Goal: Book appointment/travel/reservation

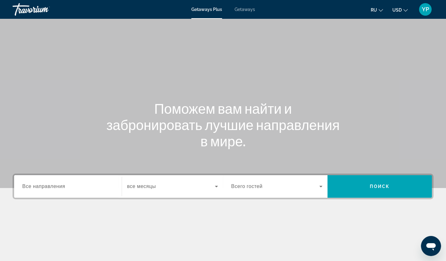
click at [63, 187] on span "Все направления" at bounding box center [43, 186] width 43 height 5
click at [63, 187] on input "Destination Все направления" at bounding box center [67, 187] width 91 height 8
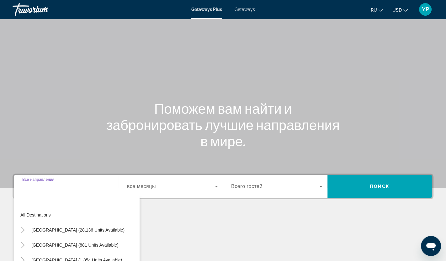
scroll to position [77, 0]
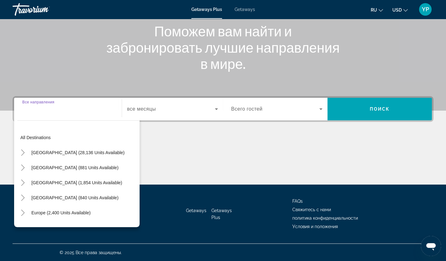
click at [63, 187] on span "Search widget" at bounding box center [76, 182] width 97 height 15
type input "**********"
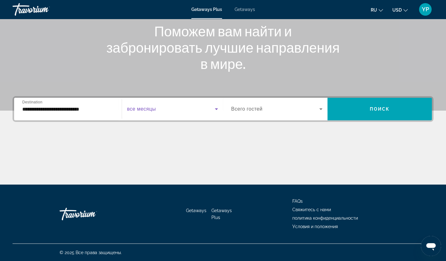
click at [163, 109] on span "Search widget" at bounding box center [171, 109] width 88 height 8
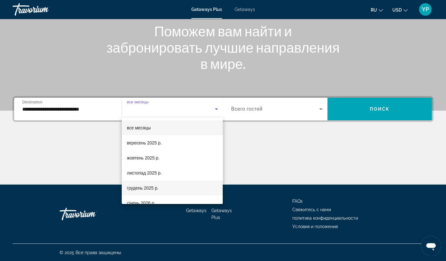
click at [157, 190] on span "грудень 2025 р." at bounding box center [143, 188] width 32 height 8
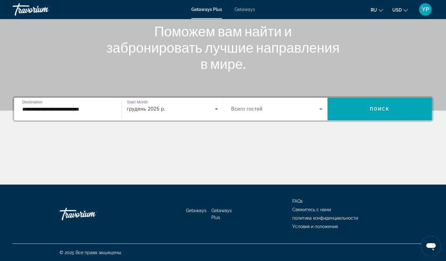
click at [318, 109] on icon "Search widget" at bounding box center [321, 109] width 8 height 8
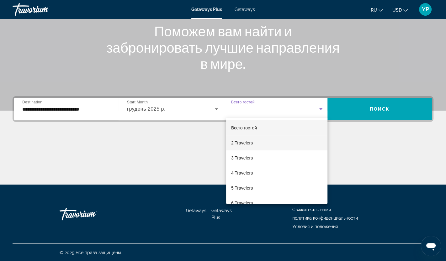
click at [266, 140] on mat-option "2 Travelers" at bounding box center [276, 142] width 101 height 15
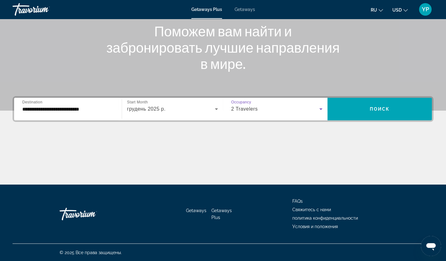
click at [324, 109] on div "Occupancy Всего гостей 2 Travelers" at bounding box center [276, 109] width 101 height 18
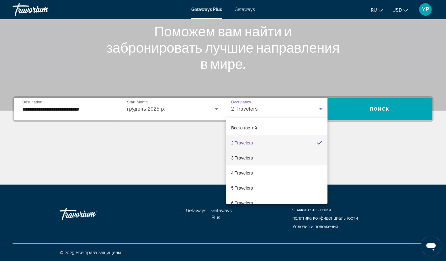
click at [254, 156] on mat-option "3 Travelers" at bounding box center [276, 157] width 101 height 15
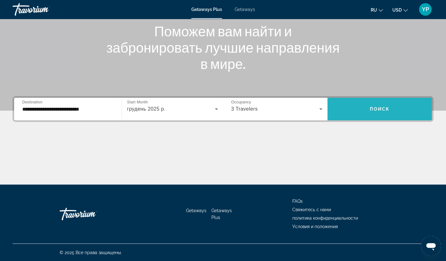
click at [373, 107] on span "Поиск" at bounding box center [380, 109] width 20 height 5
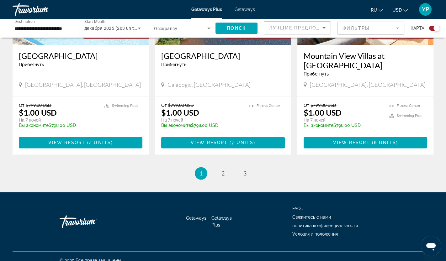
scroll to position [973, 0]
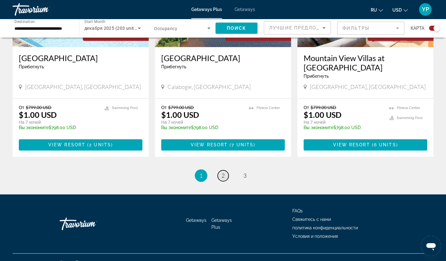
click at [223, 172] on span "2" at bounding box center [222, 175] width 3 height 7
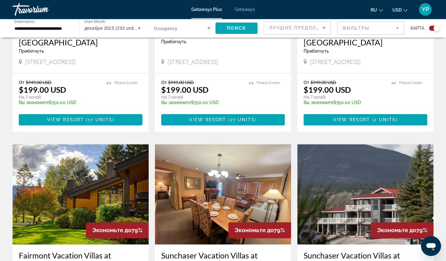
scroll to position [792, 0]
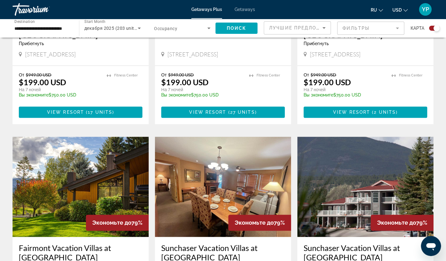
click at [394, 186] on img "Main content" at bounding box center [365, 187] width 136 height 100
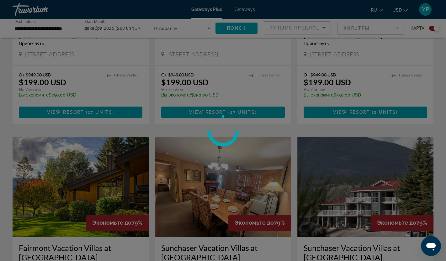
click at [396, 185] on div at bounding box center [223, 130] width 446 height 261
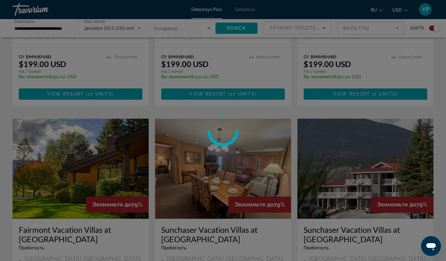
scroll to position [834, 0]
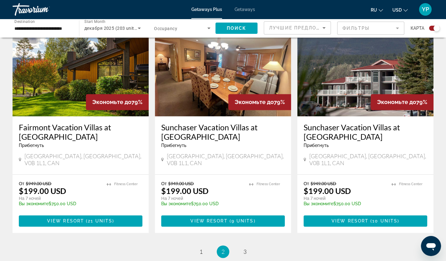
scroll to position [914, 0]
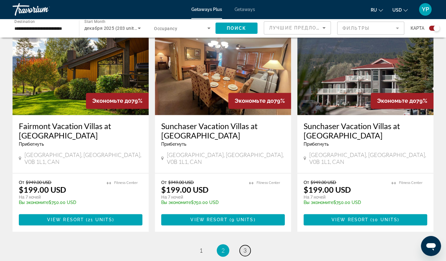
click at [244, 247] on span "3" at bounding box center [244, 250] width 3 height 7
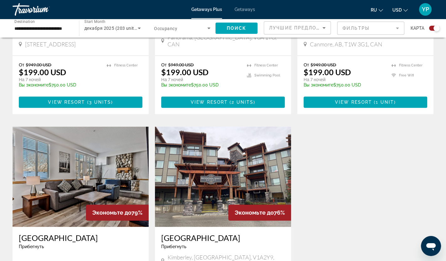
scroll to position [350, 0]
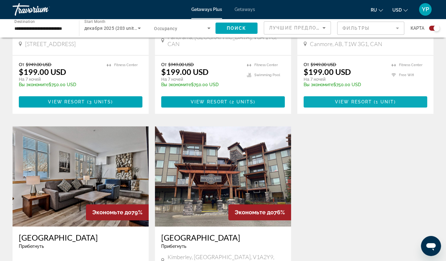
click at [361, 98] on span "Main content" at bounding box center [365, 101] width 124 height 15
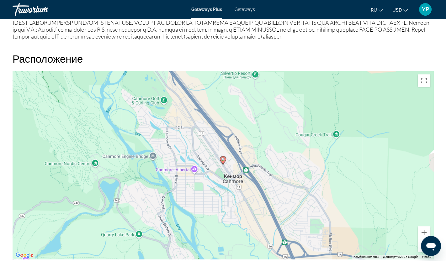
scroll to position [799, 0]
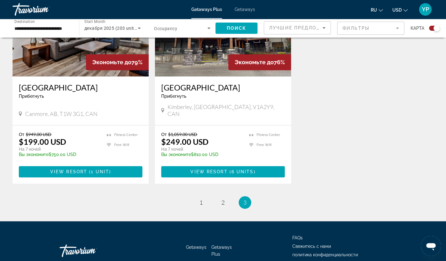
scroll to position [503, 0]
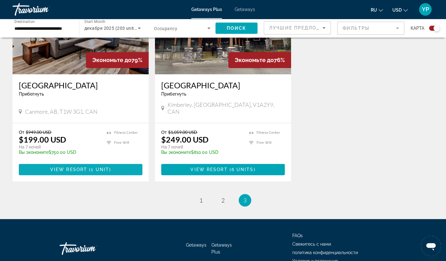
click at [84, 167] on span "View Resort" at bounding box center [68, 169] width 37 height 5
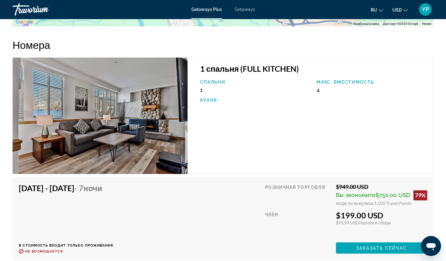
scroll to position [1026, 0]
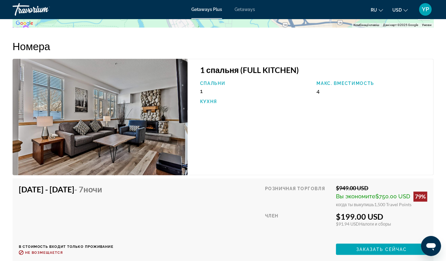
click at [247, 7] on span "Getaways" at bounding box center [245, 9] width 20 height 5
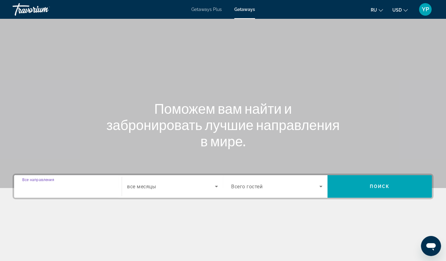
click at [74, 184] on input "Destination Все направления" at bounding box center [67, 187] width 91 height 8
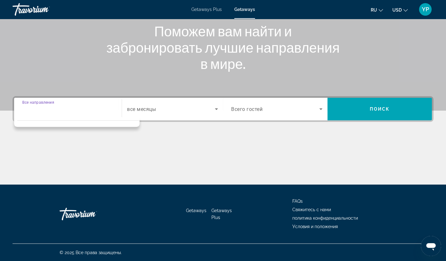
click at [95, 112] on input "Destination Все направления" at bounding box center [67, 110] width 91 height 8
click at [194, 149] on div "Main content" at bounding box center [223, 161] width 421 height 47
click at [80, 107] on input "Destination Все направления" at bounding box center [67, 110] width 91 height 8
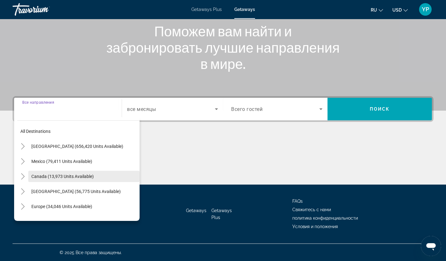
click at [55, 171] on span "Search widget" at bounding box center [83, 176] width 111 height 15
type input "**********"
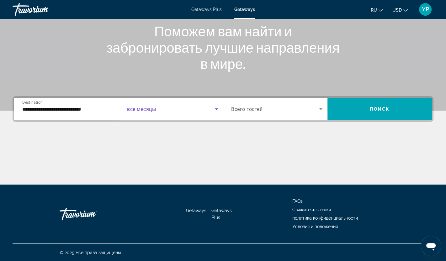
click at [215, 109] on icon "Search widget" at bounding box center [217, 109] width 8 height 8
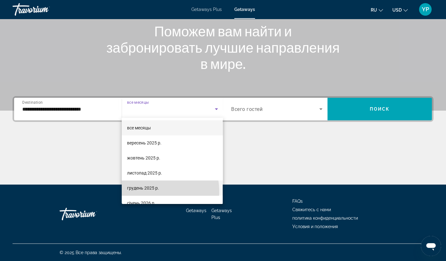
click at [154, 191] on span "грудень 2025 р." at bounding box center [143, 188] width 32 height 8
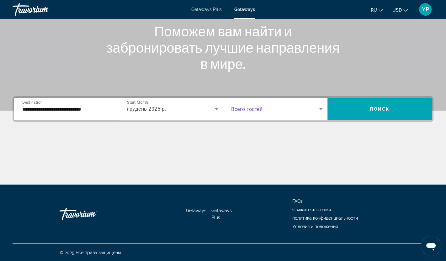
click at [320, 109] on icon "Search widget" at bounding box center [321, 109] width 8 height 8
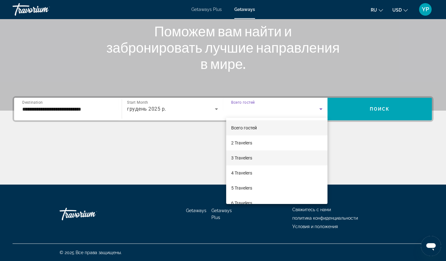
click at [251, 156] on span "3 Travelers" at bounding box center [241, 158] width 21 height 8
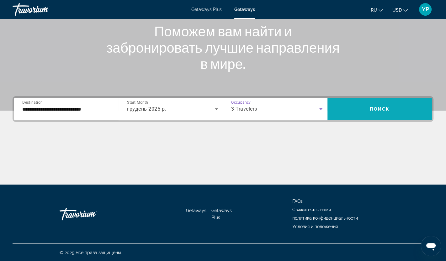
click at [371, 109] on span "Поиск" at bounding box center [380, 109] width 20 height 5
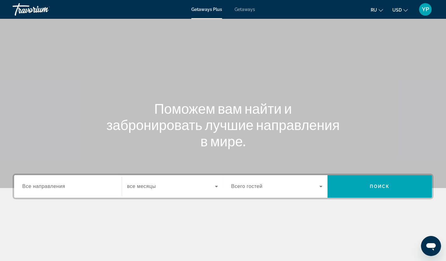
click at [42, 189] on span "Все направления" at bounding box center [43, 186] width 43 height 5
click at [42, 189] on input "Destination Все направления" at bounding box center [67, 187] width 91 height 8
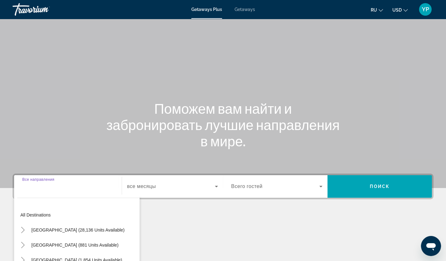
scroll to position [77, 0]
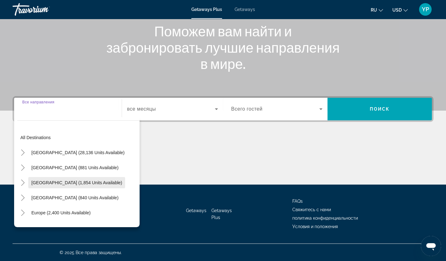
click at [63, 178] on span "Search widget" at bounding box center [76, 182] width 97 height 15
type input "**********"
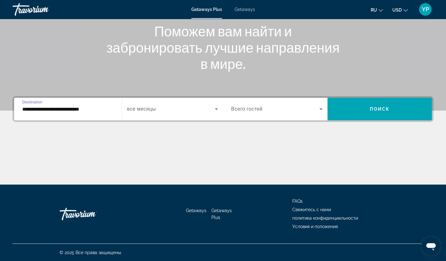
click at [218, 108] on icon "Search widget" at bounding box center [217, 109] width 8 height 8
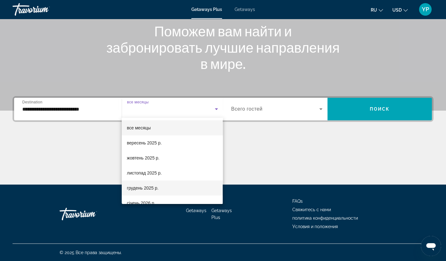
click at [151, 187] on span "грудень 2025 р." at bounding box center [143, 188] width 32 height 8
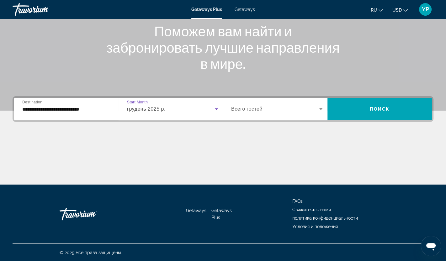
click at [321, 108] on icon "Search widget" at bounding box center [321, 109] width 8 height 8
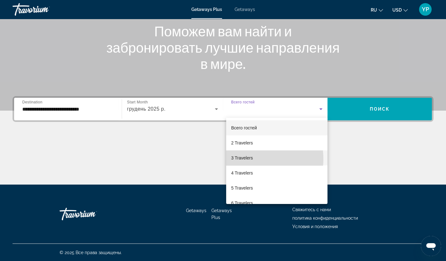
click at [251, 159] on span "3 Travelers" at bounding box center [242, 158] width 22 height 8
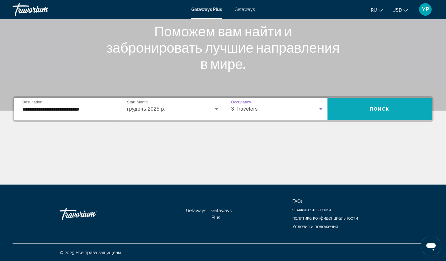
click at [364, 113] on span "Search widget" at bounding box center [379, 109] width 104 height 15
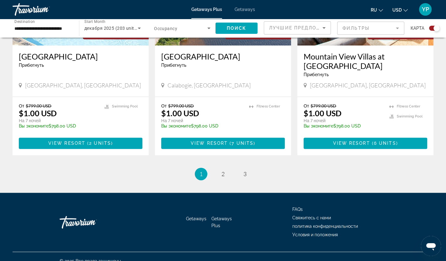
scroll to position [972, 0]
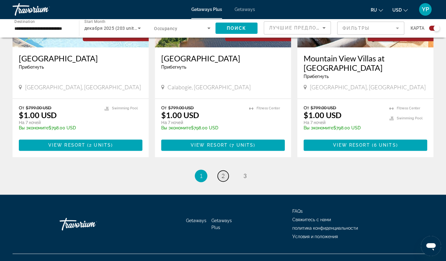
click at [223, 172] on span "2" at bounding box center [222, 175] width 3 height 7
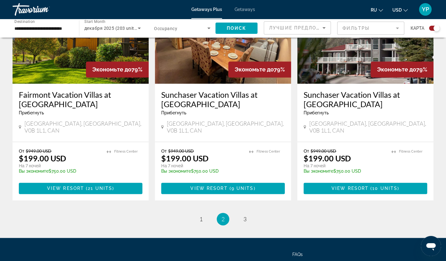
scroll to position [944, 0]
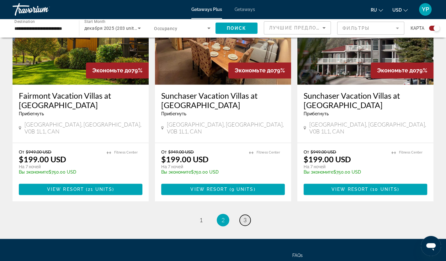
click at [249, 215] on link "page 3" at bounding box center [245, 220] width 11 height 11
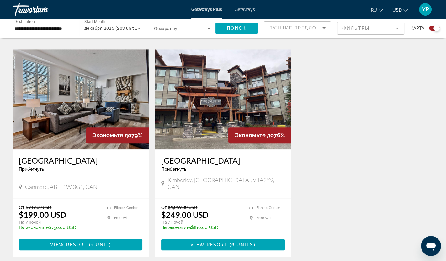
scroll to position [427, 0]
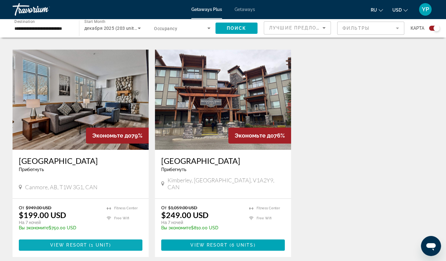
click at [76, 243] on span "View Resort" at bounding box center [68, 245] width 37 height 5
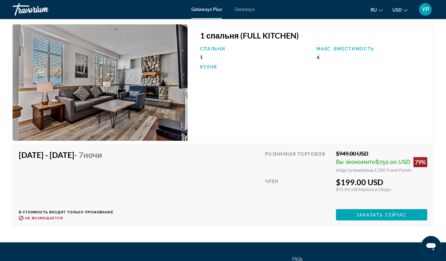
scroll to position [1058, 0]
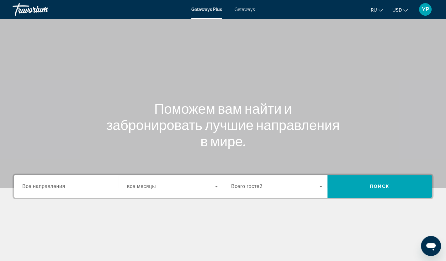
click at [240, 9] on span "Getaways" at bounding box center [245, 9] width 20 height 5
click at [55, 188] on span "Все направления" at bounding box center [43, 186] width 43 height 5
click at [55, 188] on input "Destination Все направления" at bounding box center [67, 187] width 91 height 8
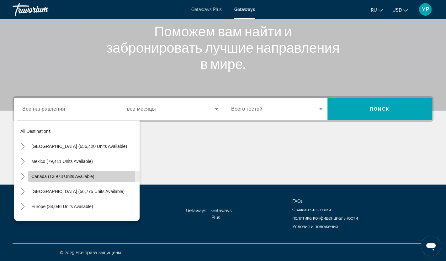
click at [55, 176] on span "Canada (13,973 units available)" at bounding box center [62, 176] width 63 height 5
type input "**********"
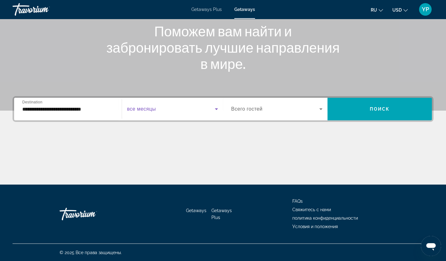
click at [213, 109] on icon "Search widget" at bounding box center [217, 109] width 8 height 8
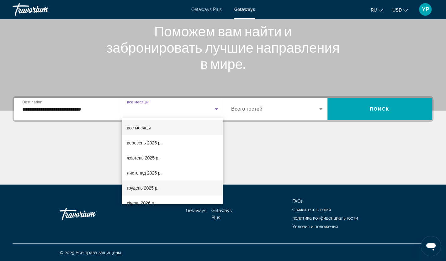
click at [159, 190] on mat-option "грудень 2025 р." at bounding box center [172, 188] width 101 height 15
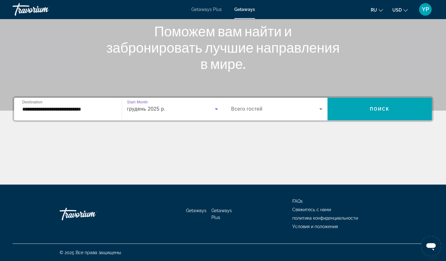
click at [318, 113] on div "Search widget" at bounding box center [276, 109] width 91 height 18
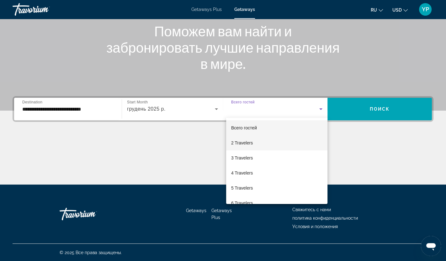
click at [262, 145] on mat-option "2 Travelers" at bounding box center [276, 142] width 101 height 15
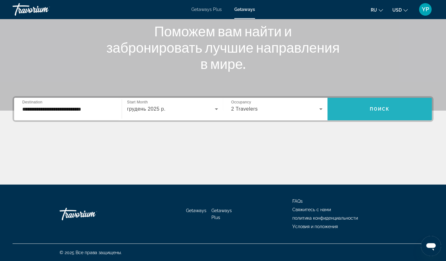
click at [377, 111] on span "Поиск" at bounding box center [380, 109] width 20 height 5
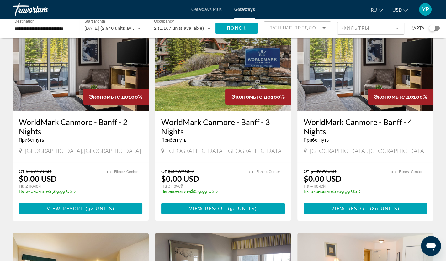
scroll to position [47, 0]
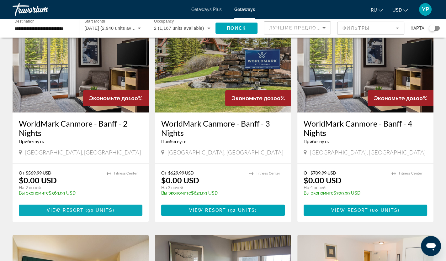
click at [99, 208] on span "92 units" at bounding box center [99, 210] width 25 height 5
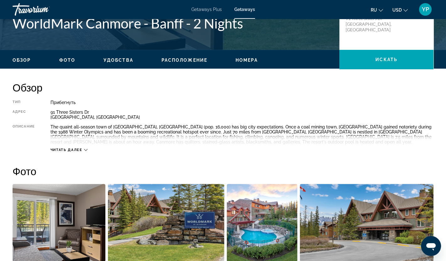
scroll to position [152, 0]
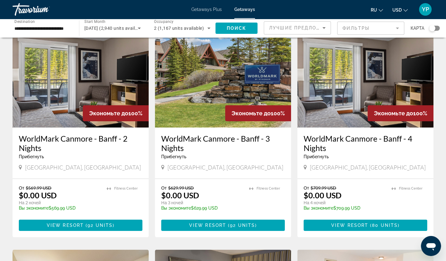
scroll to position [60, 0]
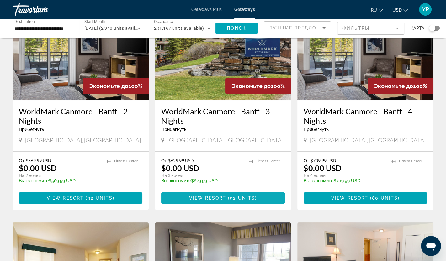
click at [224, 197] on span "View Resort" at bounding box center [207, 198] width 37 height 5
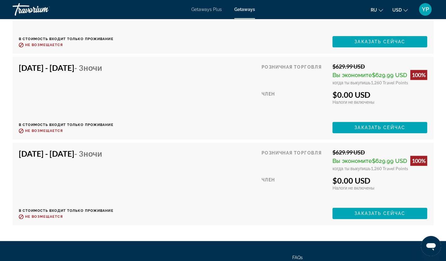
scroll to position [3128, 0]
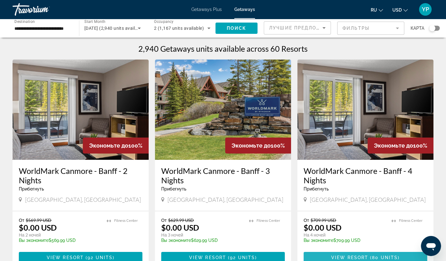
click at [372, 256] on span "80 units" at bounding box center [385, 257] width 26 height 5
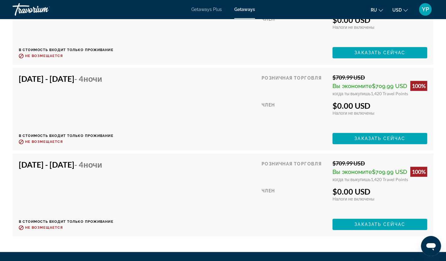
scroll to position [2885, 0]
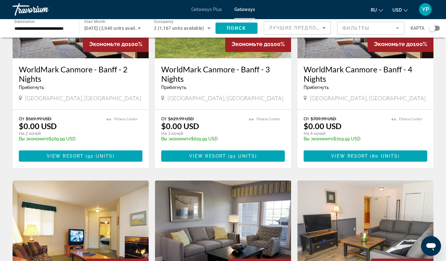
scroll to position [102, 0]
